Goal: Information Seeking & Learning: Learn about a topic

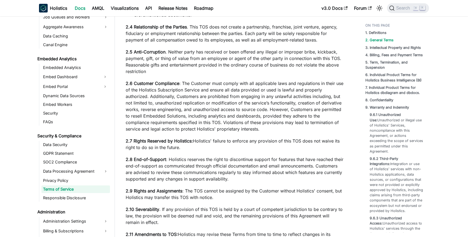
scroll to position [1359, 0]
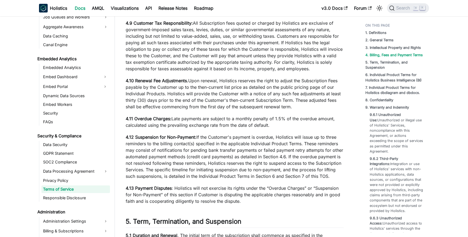
click at [228, 102] on p "4.10 Renewal Fee Adjustments. Upon renewal, Holistics reserves the right to adj…" at bounding box center [235, 93] width 218 height 33
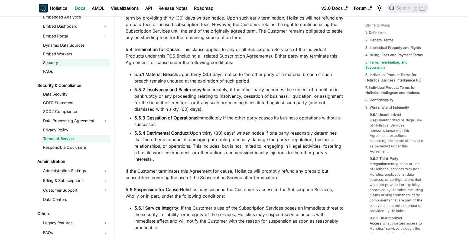
scroll to position [588, 0]
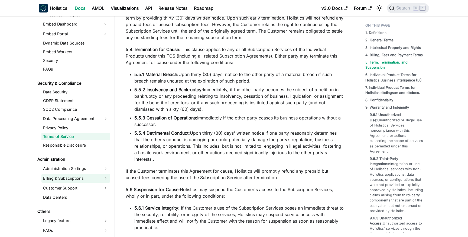
click at [68, 177] on link "Billing & Subscriptions" at bounding box center [75, 178] width 69 height 9
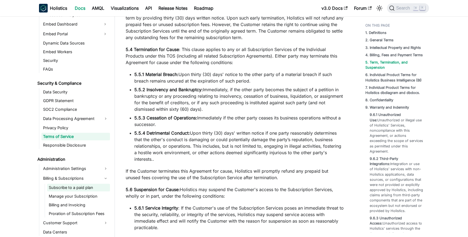
scroll to position [596, 0]
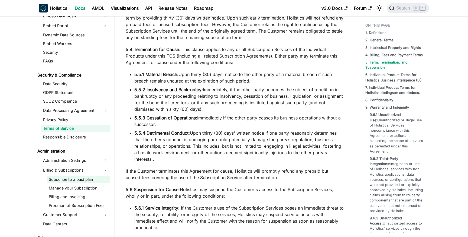
click at [68, 180] on link "Subscribe to a paid plan" at bounding box center [78, 179] width 63 height 8
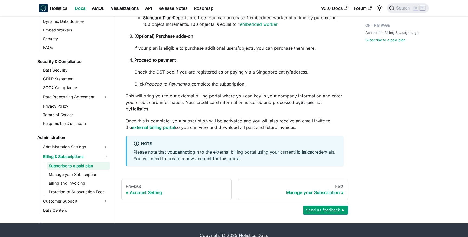
scroll to position [490, 0]
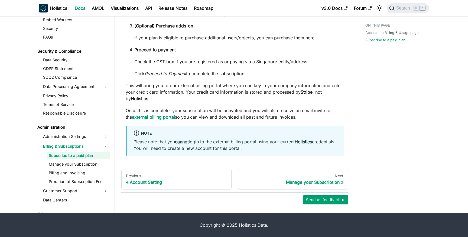
drag, startPoint x: 280, startPoint y: 100, endPoint x: 282, endPoint y: 73, distance: 26.6
click at [282, 73] on p "Click Proceed to Payment to complete the subscription." at bounding box center [238, 73] width 209 height 7
drag, startPoint x: 270, startPoint y: 75, endPoint x: 264, endPoint y: 106, distance: 31.4
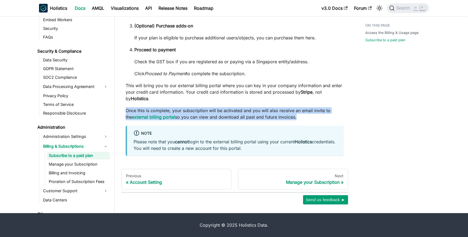
drag, startPoint x: 276, startPoint y: 104, endPoint x: 301, endPoint y: 122, distance: 30.2
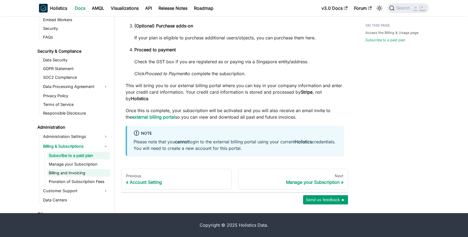
click at [62, 173] on link "Billing and Invoicing" at bounding box center [78, 173] width 63 height 8
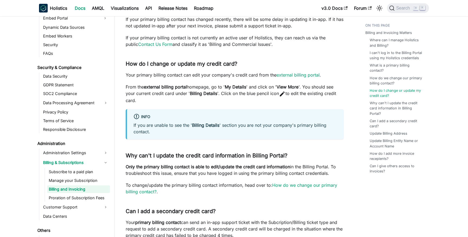
scroll to position [311, 0]
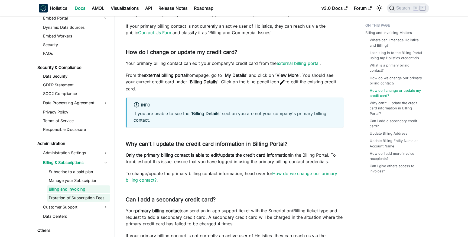
click at [83, 197] on link "Proration of Subscription Fees" at bounding box center [78, 198] width 63 height 8
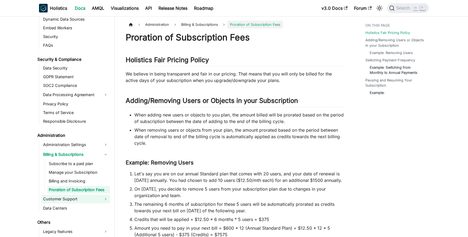
scroll to position [613, 0]
click at [83, 197] on link "Customer Support" at bounding box center [75, 198] width 69 height 9
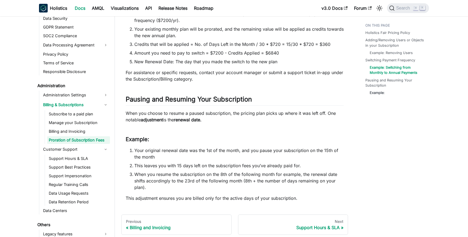
scroll to position [371, 0]
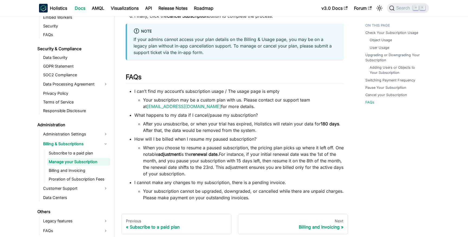
scroll to position [1199, 0]
drag, startPoint x: 276, startPoint y: 106, endPoint x: 298, endPoint y: 89, distance: 27.3
click at [298, 89] on li "I can’t find my account’s subscription usage / The usage page is empty Your sub…" at bounding box center [238, 98] width 209 height 22
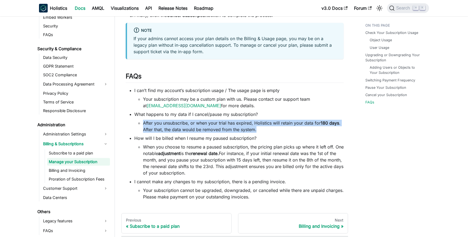
drag, startPoint x: 262, startPoint y: 130, endPoint x: 268, endPoint y: 119, distance: 12.5
click at [268, 119] on li "What happens to my data if I cancel/pause my subscription? After you unsubscrib…" at bounding box center [238, 122] width 209 height 22
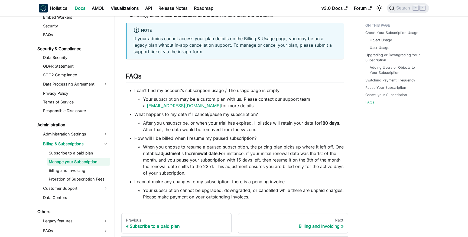
drag, startPoint x: 267, startPoint y: 145, endPoint x: 269, endPoint y: 172, distance: 27.1
click at [269, 172] on li "When you choose to resume a paused subscription, the pricing plan picks up wher…" at bounding box center [243, 159] width 201 height 33
drag, startPoint x: 267, startPoint y: 172, endPoint x: 275, endPoint y: 143, distance: 29.7
click at [275, 143] on li "How will I be billed when I resume my paused subscription? When you choose to r…" at bounding box center [238, 155] width 209 height 41
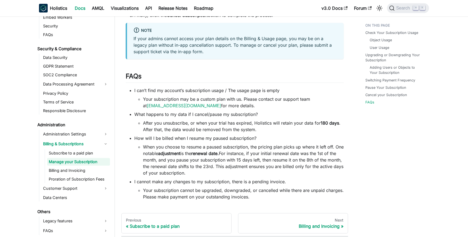
click at [275, 143] on li "How will I be billed when I resume my paused subscription? When you choose to r…" at bounding box center [238, 155] width 209 height 41
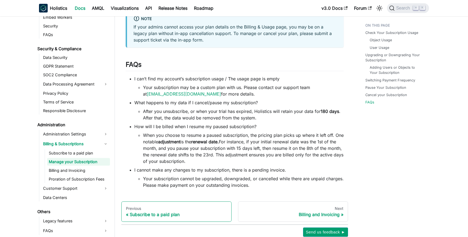
click at [150, 213] on div "Subscribe to a paid plan" at bounding box center [176, 213] width 101 height 5
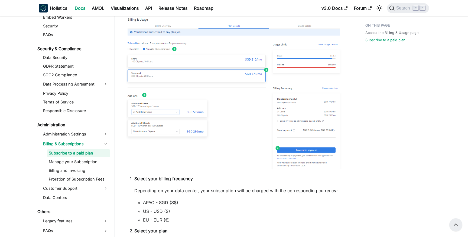
scroll to position [226, 0]
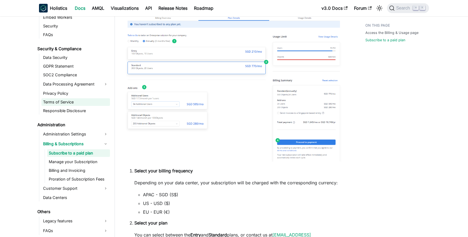
click at [76, 101] on link "Terms of Service" at bounding box center [75, 102] width 69 height 8
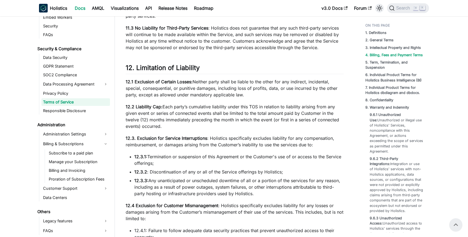
scroll to position [1359, 0]
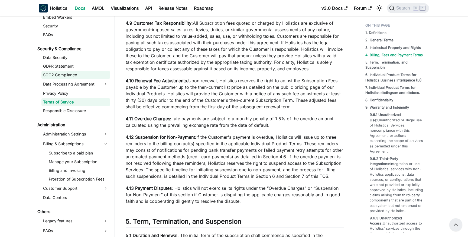
click at [65, 74] on link "SOC2 Compliance" at bounding box center [75, 75] width 69 height 8
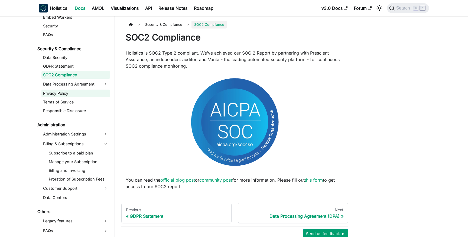
click at [65, 94] on link "Privacy Policy" at bounding box center [75, 93] width 69 height 8
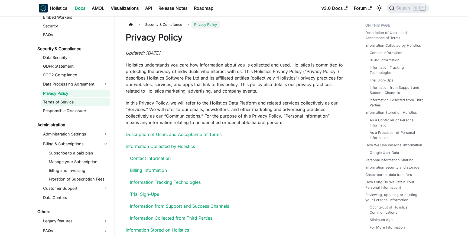
click at [66, 101] on link "Terms of Service" at bounding box center [75, 102] width 69 height 8
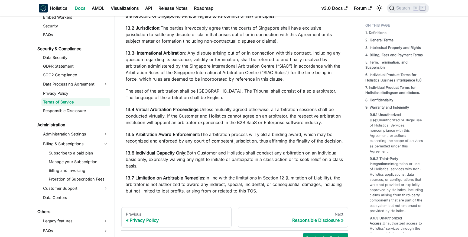
scroll to position [4254, 0]
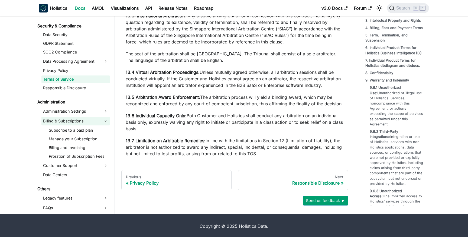
click at [66, 119] on link "Billing & Subscriptions" at bounding box center [75, 121] width 69 height 9
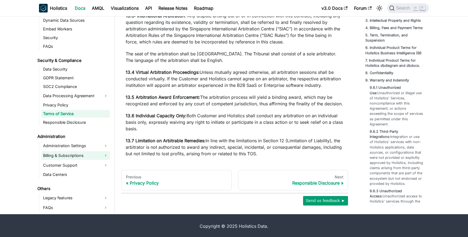
click at [67, 156] on link "Billing & Subscriptions" at bounding box center [75, 155] width 69 height 9
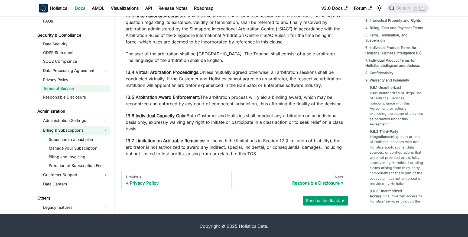
scroll to position [623, 0]
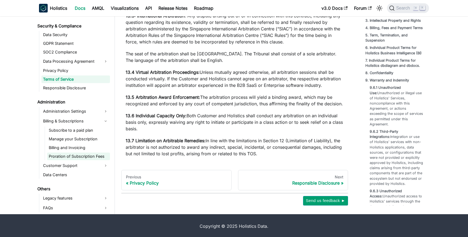
click at [70, 153] on link "Proration of Subscription Fees" at bounding box center [78, 156] width 63 height 8
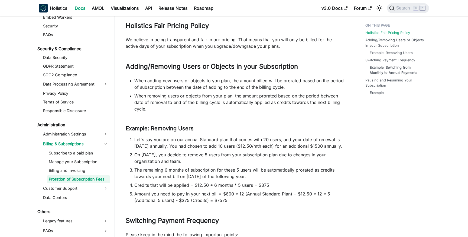
scroll to position [52, 0]
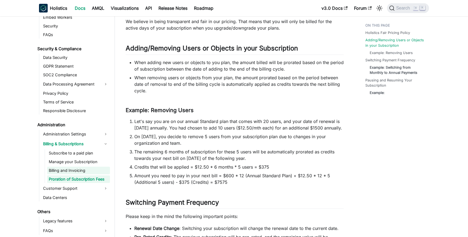
click at [89, 167] on link "Billing and Invoicing" at bounding box center [78, 170] width 63 height 8
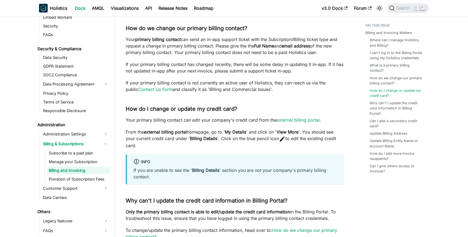
scroll to position [282, 0]
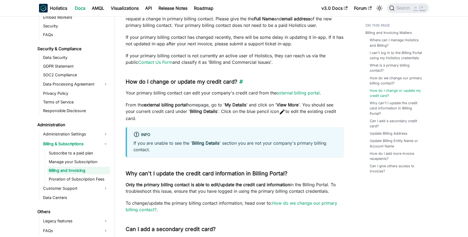
drag, startPoint x: 219, startPoint y: 117, endPoint x: 234, endPoint y: 81, distance: 39.0
click at [234, 81] on div "Billing and Invoicing Billing and Invoicing Matters ​ Where can I manage Holist…" at bounding box center [235, 163] width 218 height 827
click at [234, 81] on h3 "How do I change or update my credit card? ​" at bounding box center [235, 81] width 218 height 7
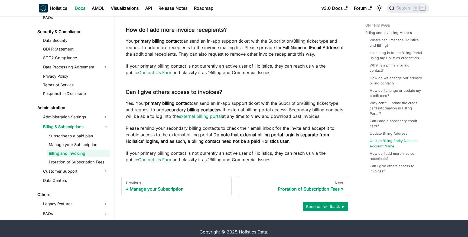
scroll to position [703, 0]
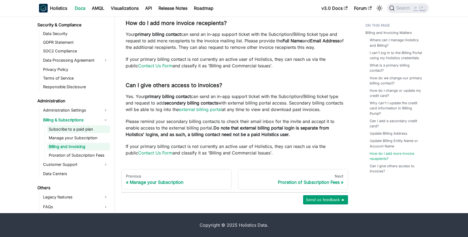
click at [80, 129] on link "Subscribe to a paid plan" at bounding box center [78, 129] width 63 height 8
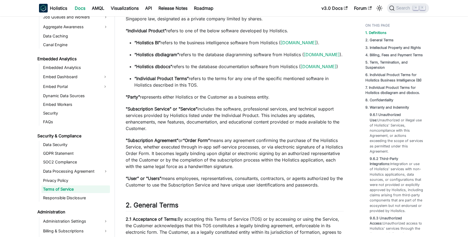
scroll to position [264, 0]
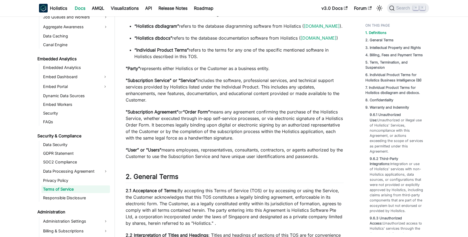
drag, startPoint x: 204, startPoint y: 107, endPoint x: 240, endPoint y: 83, distance: 42.9
click at [240, 83] on p ""Subscription Service" or "Service" includes the software, professional service…" at bounding box center [235, 90] width 218 height 26
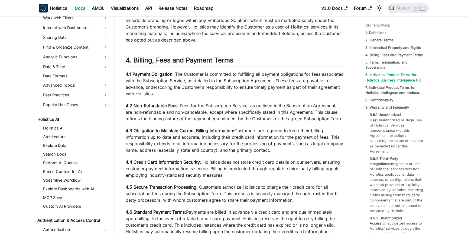
scroll to position [2224, 0]
